Goal: Information Seeking & Learning: Learn about a topic

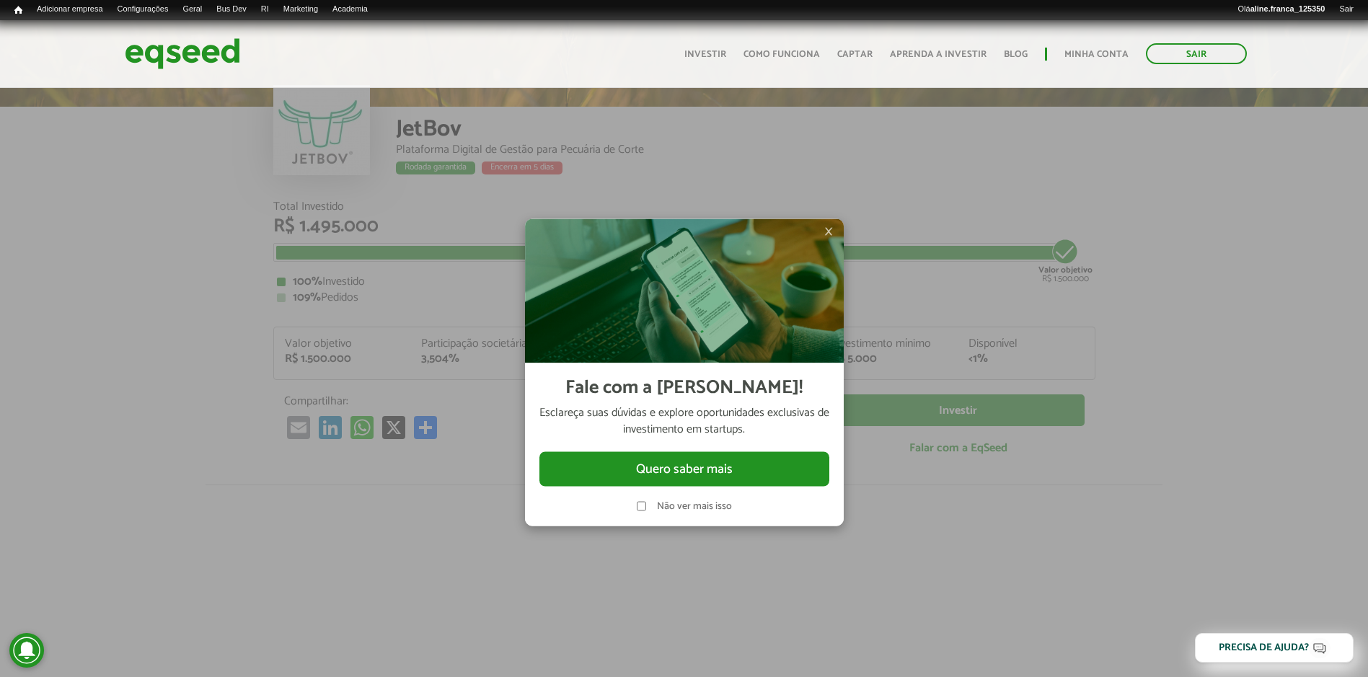
click at [829, 231] on span "×" at bounding box center [828, 230] width 9 height 17
